Goal: Transaction & Acquisition: Purchase product/service

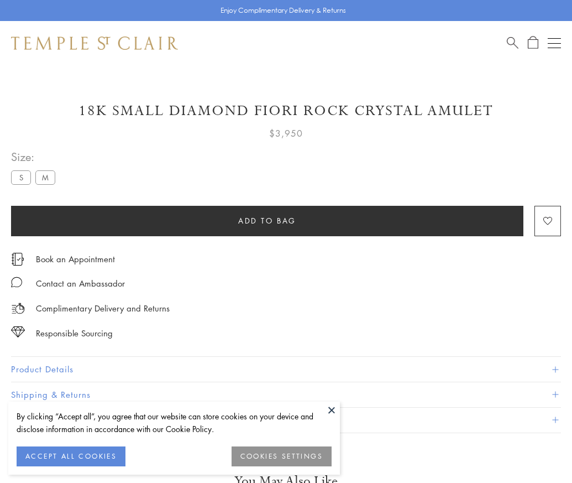
click at [267, 220] on span "Add to bag" at bounding box center [267, 220] width 58 height 12
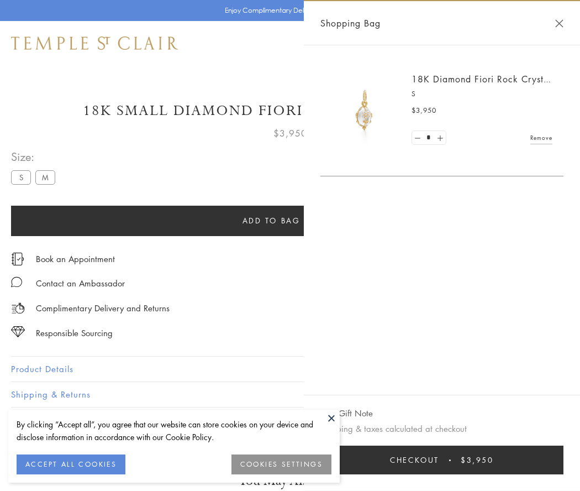
click at [442, 460] on button "Checkout $3,950" at bounding box center [442, 459] width 243 height 29
